Goal: Information Seeking & Learning: Learn about a topic

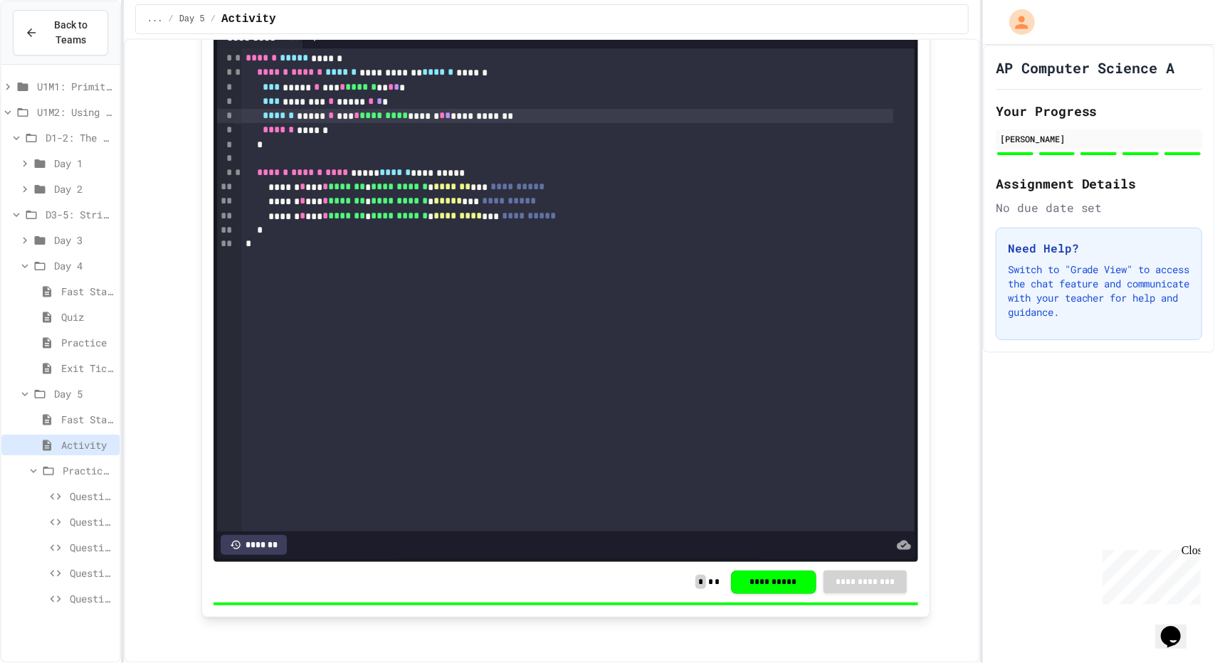
click at [41, 170] on div "Day 1" at bounding box center [60, 163] width 118 height 21
click at [42, 153] on div "Day 1" at bounding box center [60, 163] width 118 height 21
click at [44, 187] on icon at bounding box center [40, 189] width 11 height 9
click at [68, 342] on div "Problem 2: Random integer between 25-75" at bounding box center [60, 342] width 118 height 21
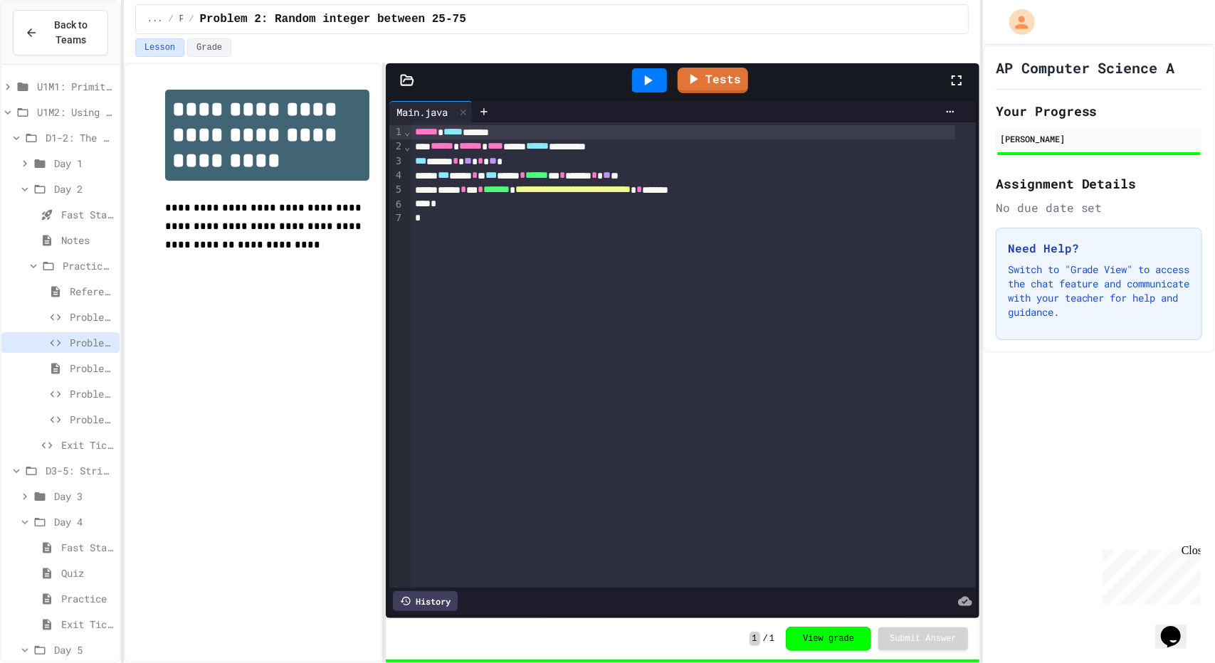
click at [66, 315] on div "Problem 1: Random number between 1-100" at bounding box center [60, 317] width 118 height 21
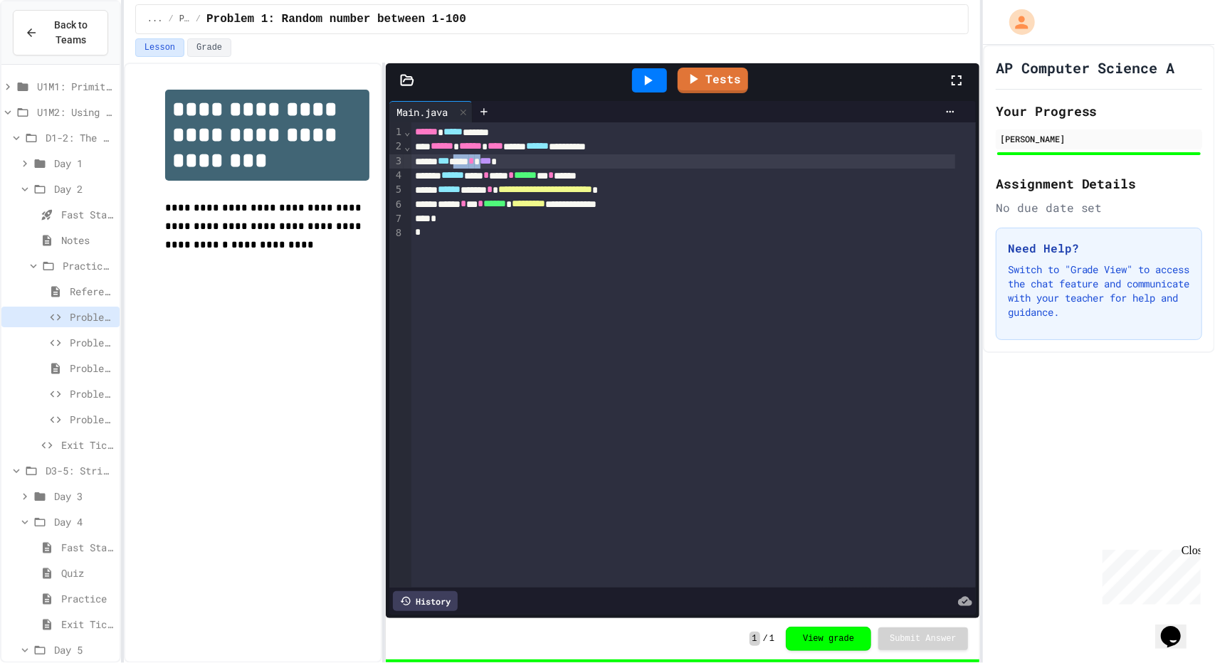
drag, startPoint x: 470, startPoint y: 160, endPoint x: 504, endPoint y: 153, distance: 34.9
click at [504, 154] on div "*** *** * *** *" at bounding box center [683, 161] width 544 height 14
